Goal: Information Seeking & Learning: Learn about a topic

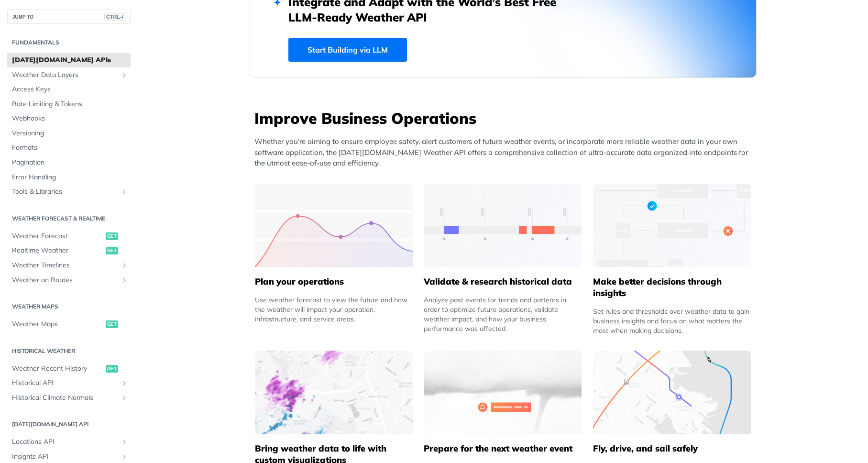
scroll to position [401, 0]
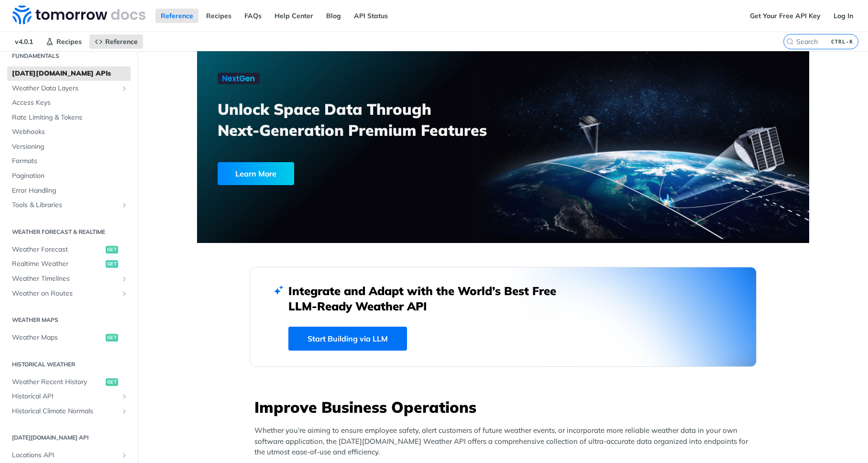
scroll to position [115, 0]
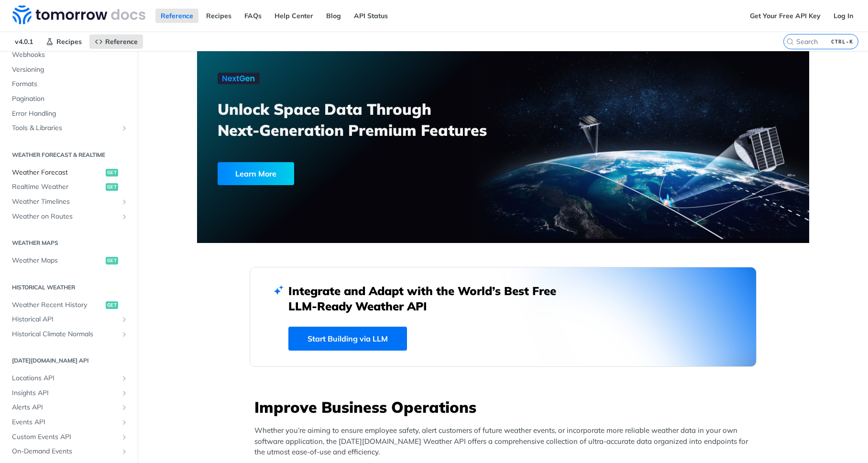
click at [55, 172] on span "Weather Forecast" at bounding box center [57, 173] width 91 height 10
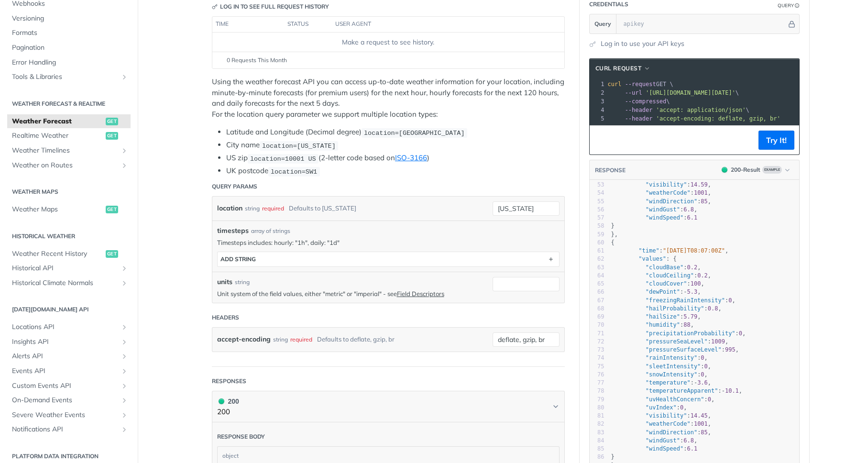
scroll to position [430, 0]
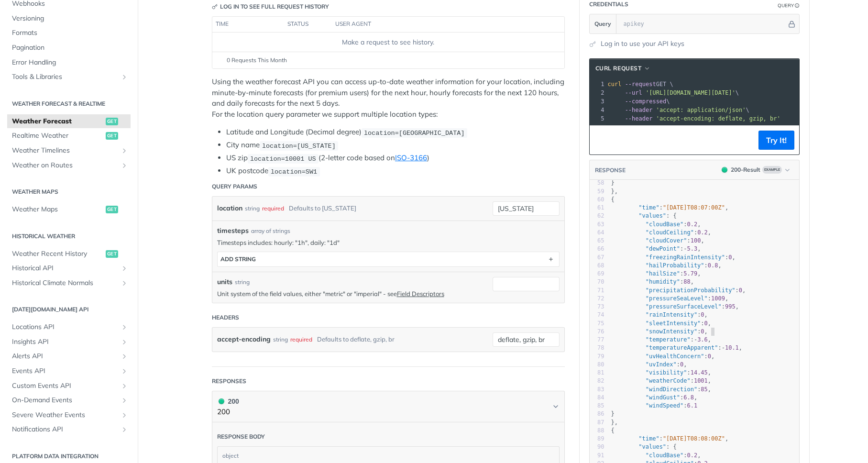
click at [789, 331] on pre ""snowIntensity" : 0 ," at bounding box center [704, 331] width 190 height 8
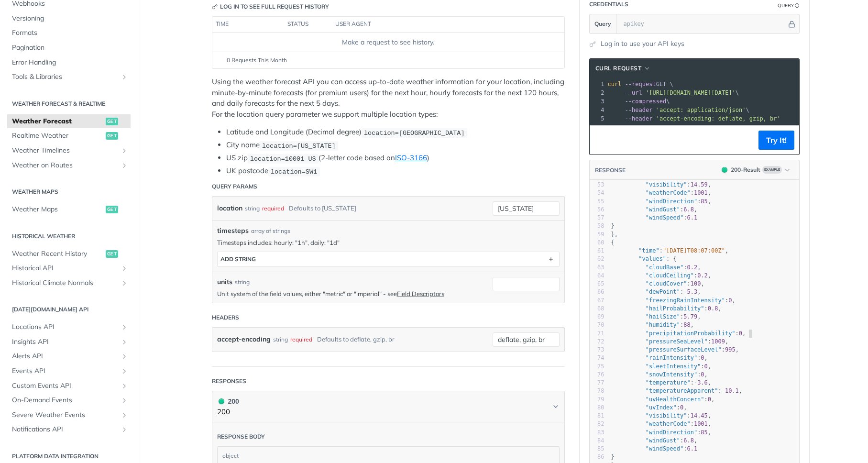
click at [778, 336] on pre ""precipitationProbability" : 0 ," at bounding box center [704, 333] width 190 height 8
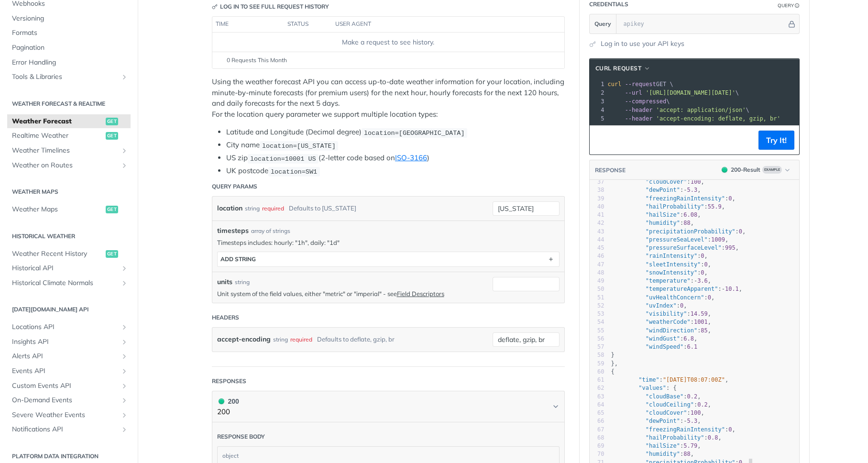
click at [778, 334] on pre ""windDirection" : 85 ," at bounding box center [704, 330] width 190 height 8
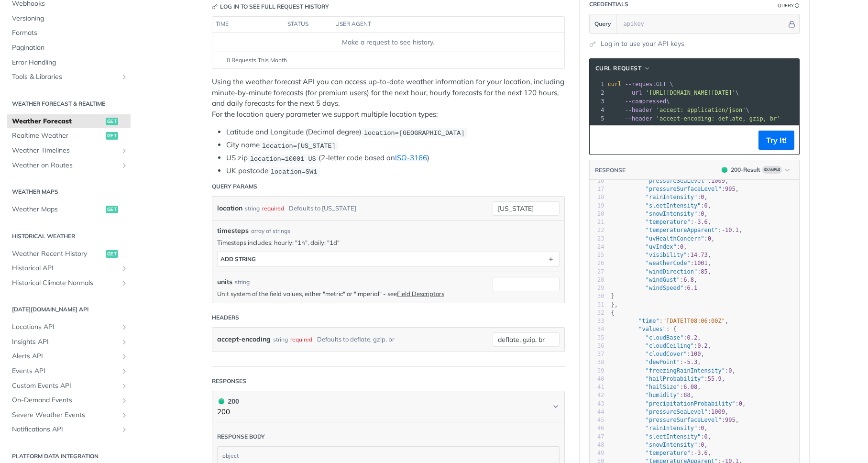
click at [759, 326] on pre ""values" : {" at bounding box center [704, 329] width 190 height 8
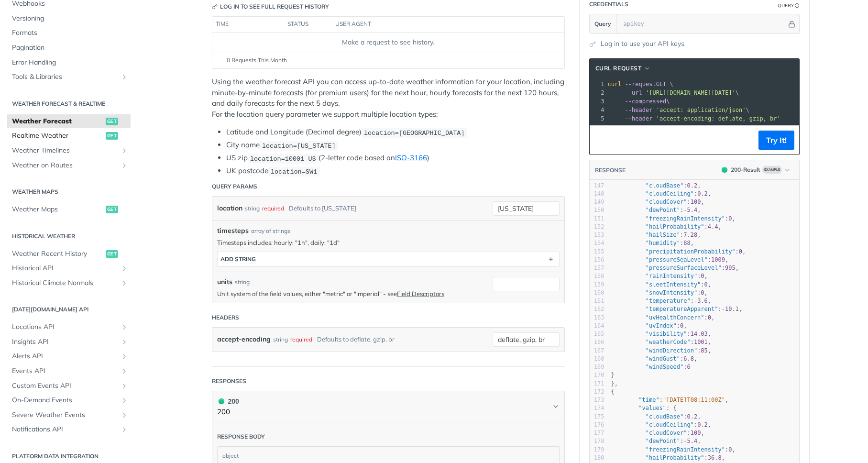
click at [41, 137] on span "Realtime Weather" at bounding box center [57, 136] width 91 height 10
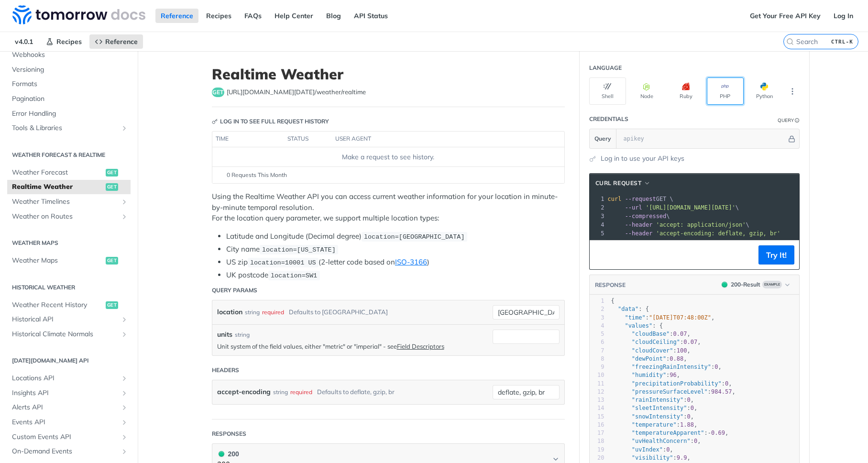
click at [712, 94] on button "PHP" at bounding box center [724, 90] width 37 height 27
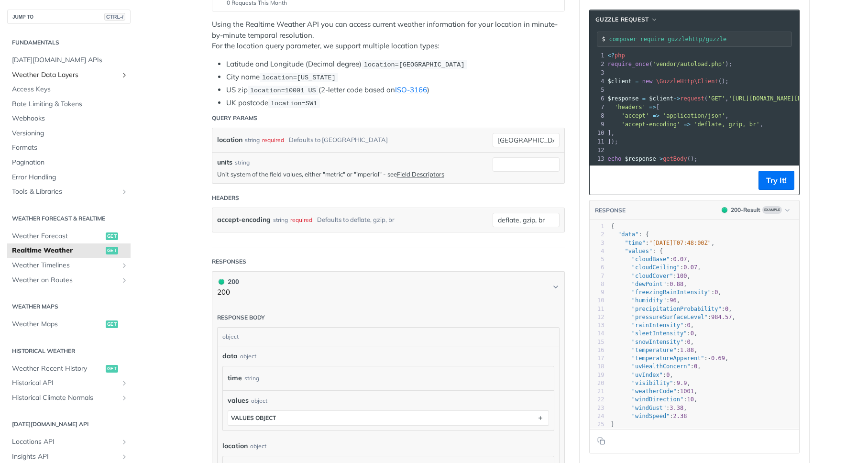
click at [46, 76] on span "Weather Data Layers" at bounding box center [65, 75] width 106 height 10
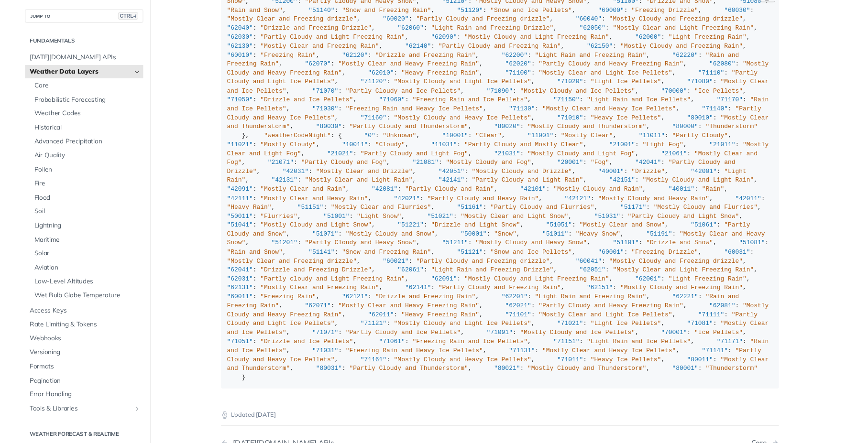
scroll to position [1658, 0]
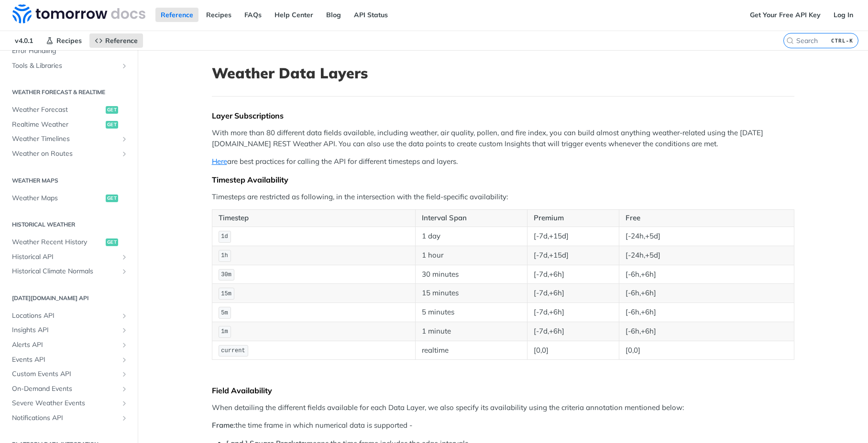
scroll to position [0, 0]
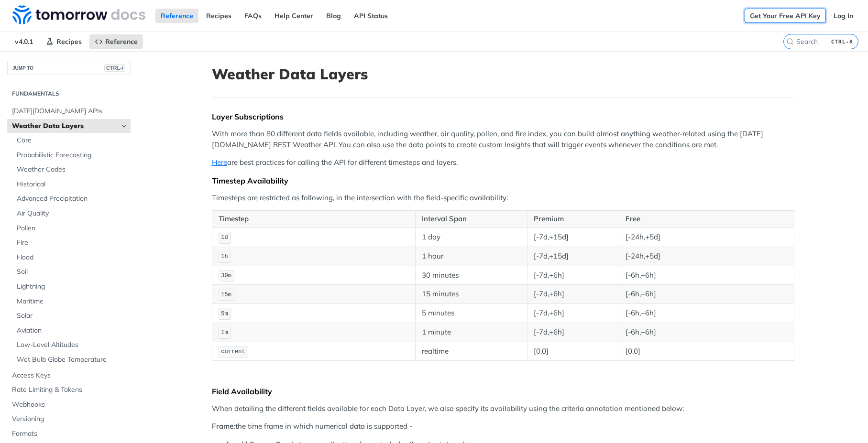
click at [790, 13] on link "Get Your Free API Key" at bounding box center [784, 16] width 81 height 14
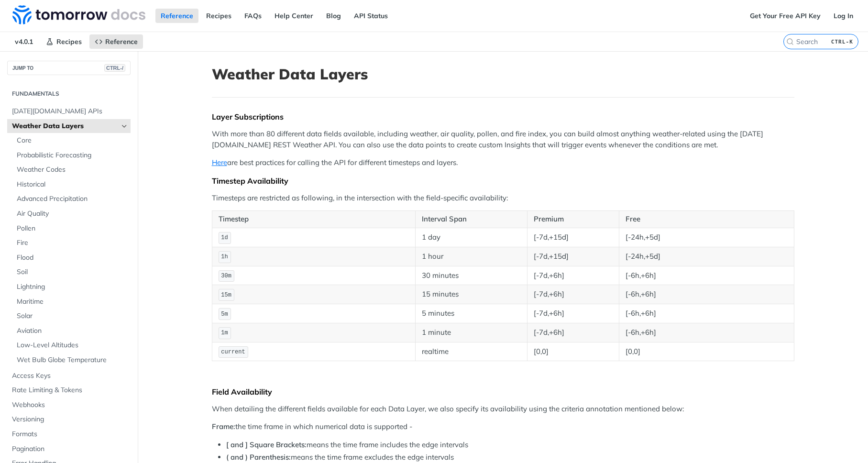
click at [844, 17] on link "Log In" at bounding box center [843, 16] width 30 height 14
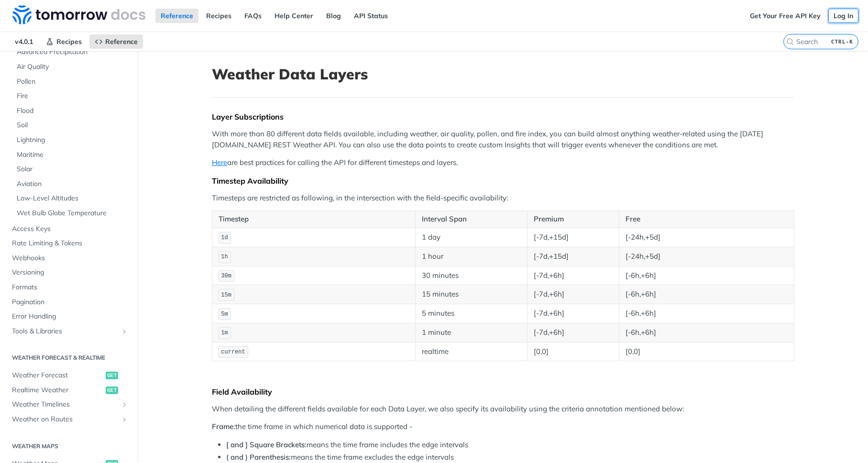
scroll to position [229, 0]
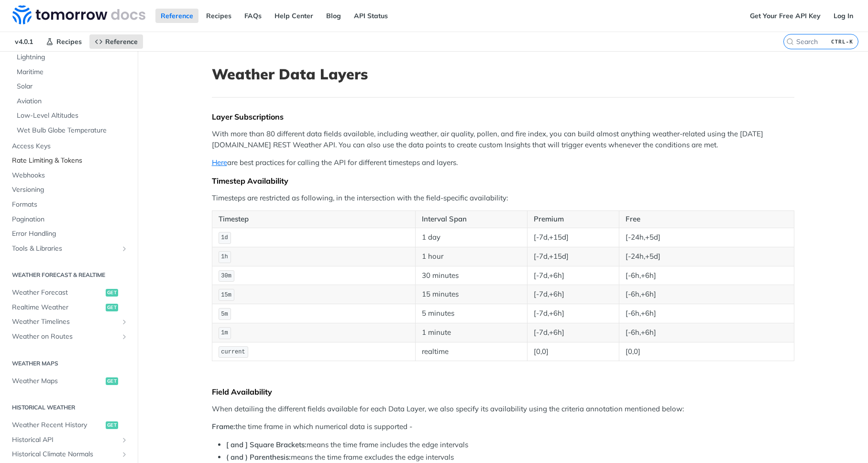
click at [70, 161] on span "Rate Limiting & Tokens" at bounding box center [70, 161] width 116 height 10
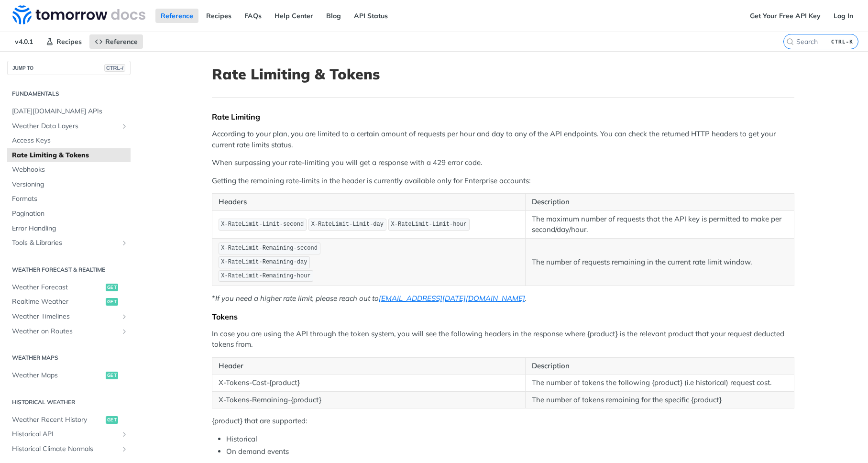
click at [569, 66] on h1 "Rate Limiting & Tokens" at bounding box center [503, 73] width 582 height 17
click at [834, 141] on main "JUMP TO CTRL-/ Fundamentals Tomorrow.io APIs Weather Data Layers Core Probabili…" at bounding box center [434, 336] width 868 height 571
click at [806, 17] on link "Get Your Free API Key" at bounding box center [784, 16] width 81 height 14
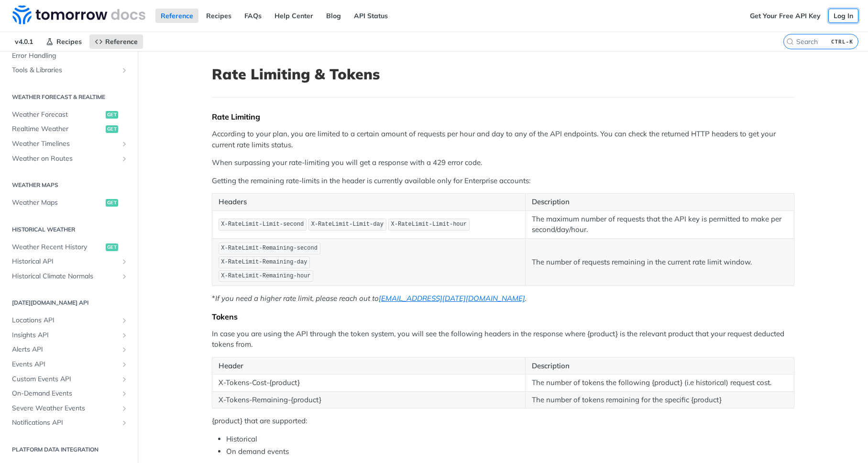
click at [841, 17] on link "Log In" at bounding box center [843, 16] width 30 height 14
